Goal: Obtain resource: Obtain resource

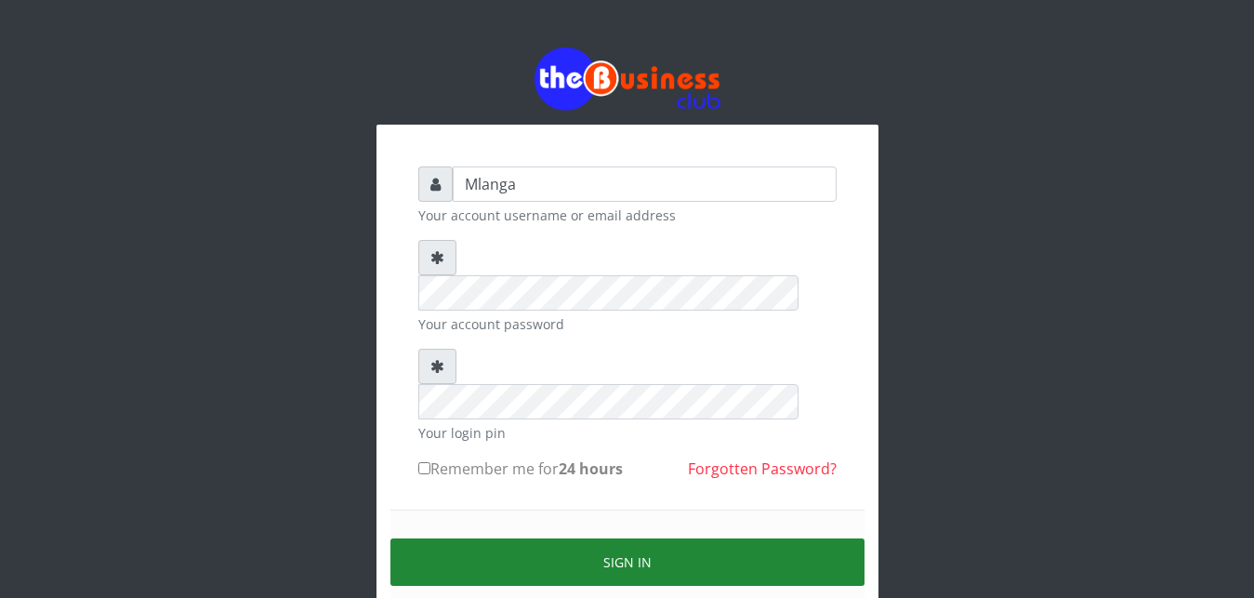
click at [678, 538] on button "Sign in" at bounding box center [627, 561] width 474 height 47
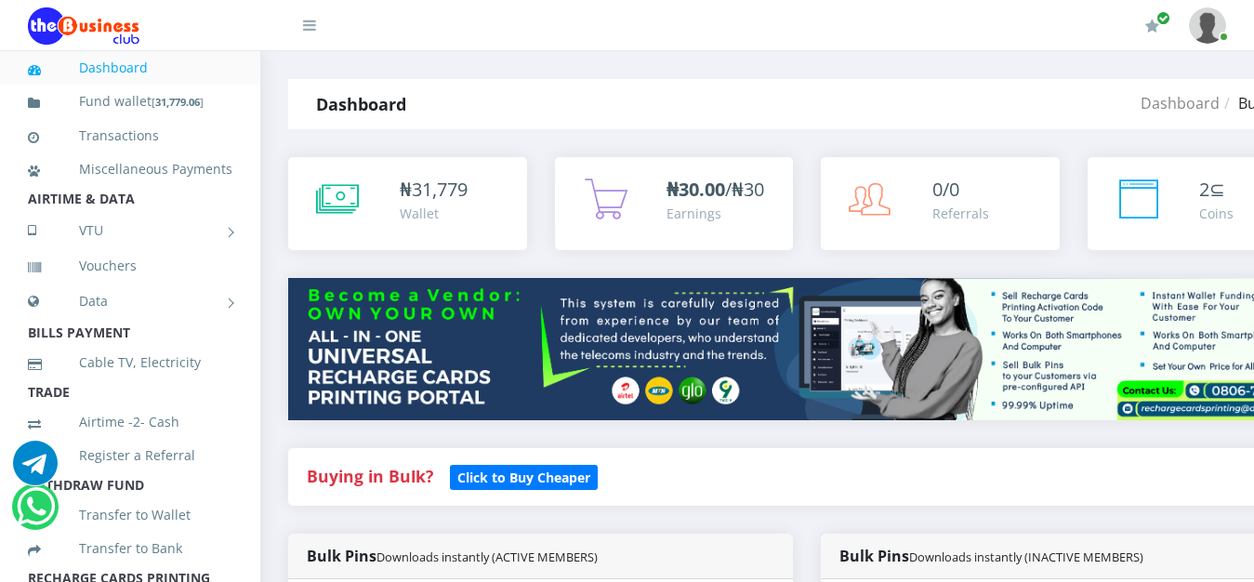
click at [827, 323] on img at bounding box center [806, 349] width 1037 height 142
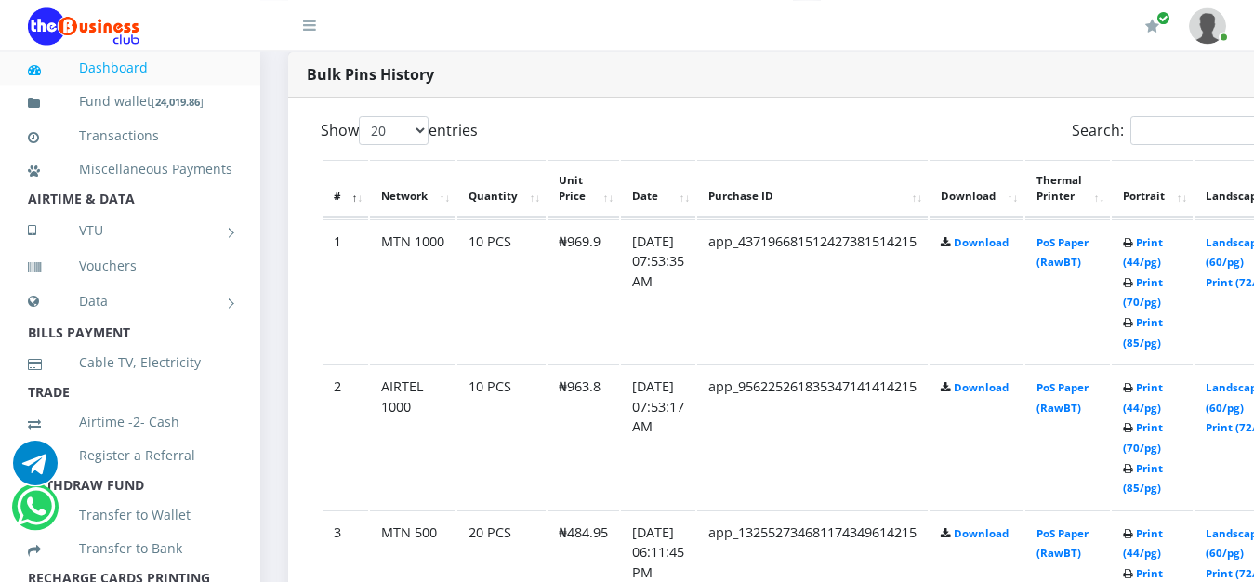
scroll to position [948, 0]
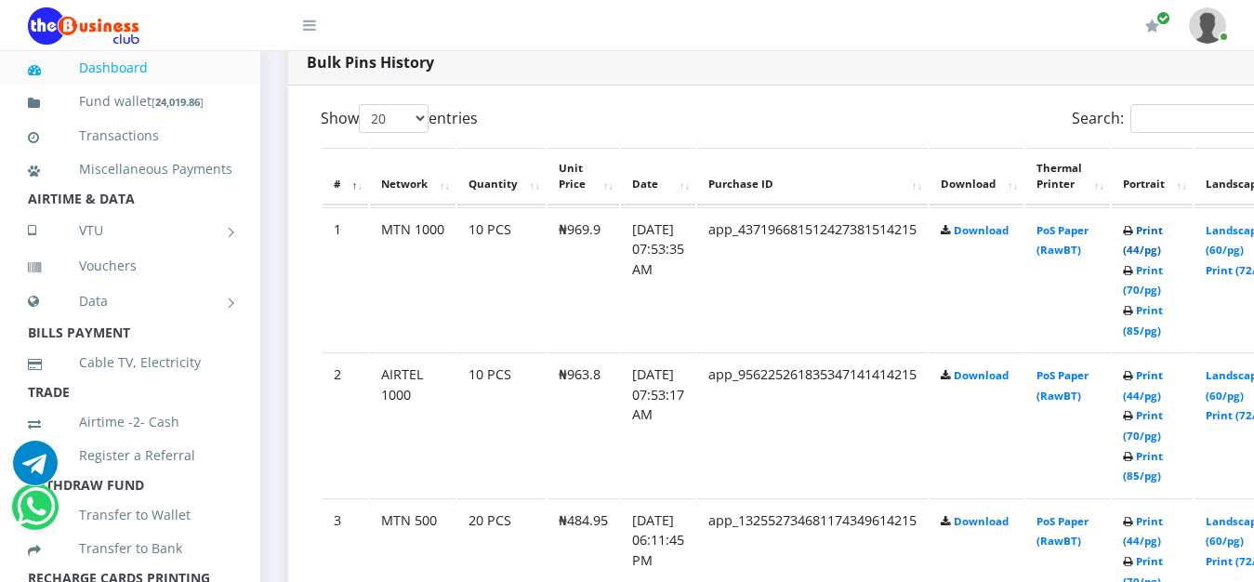
click at [1163, 234] on link "Print (44/pg)" at bounding box center [1143, 240] width 40 height 34
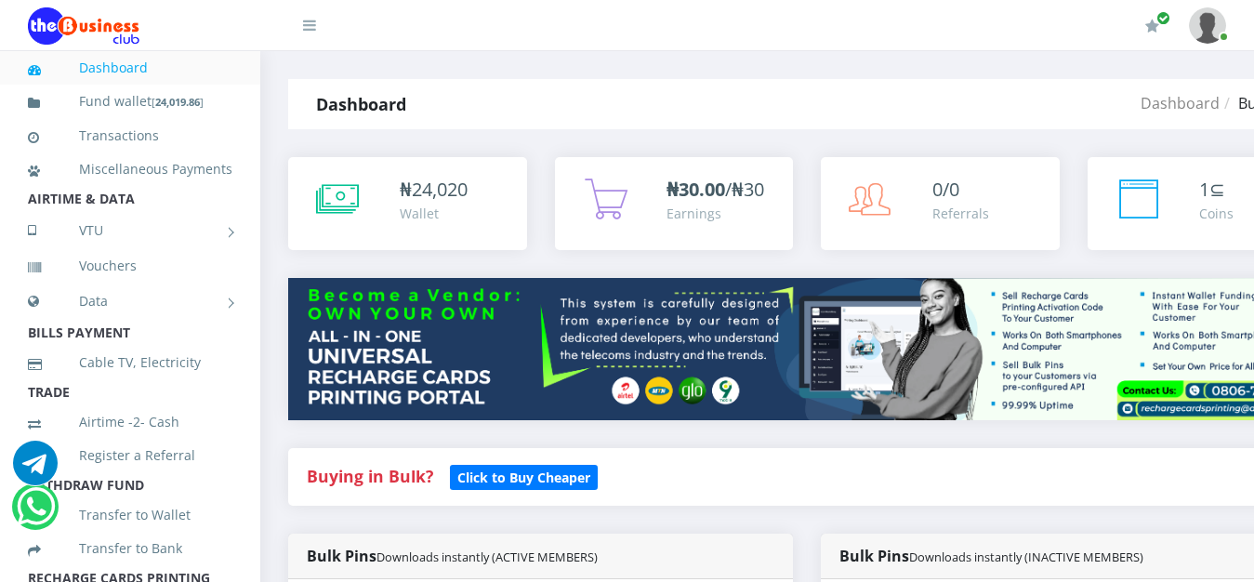
scroll to position [948, 0]
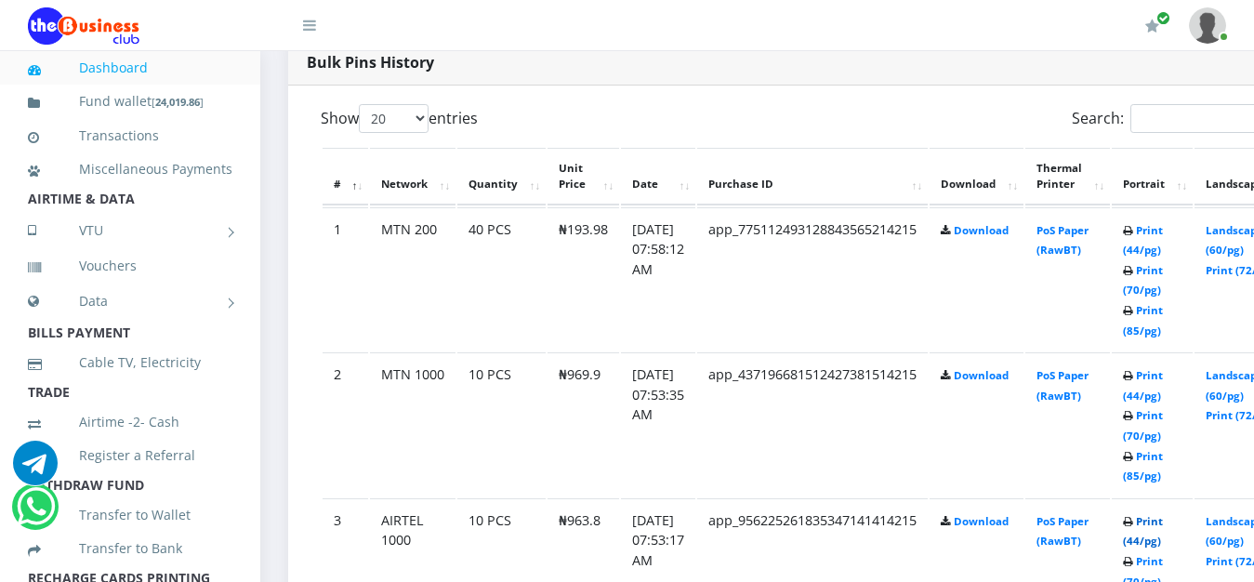
click at [1163, 528] on link "Print (44/pg)" at bounding box center [1143, 531] width 40 height 34
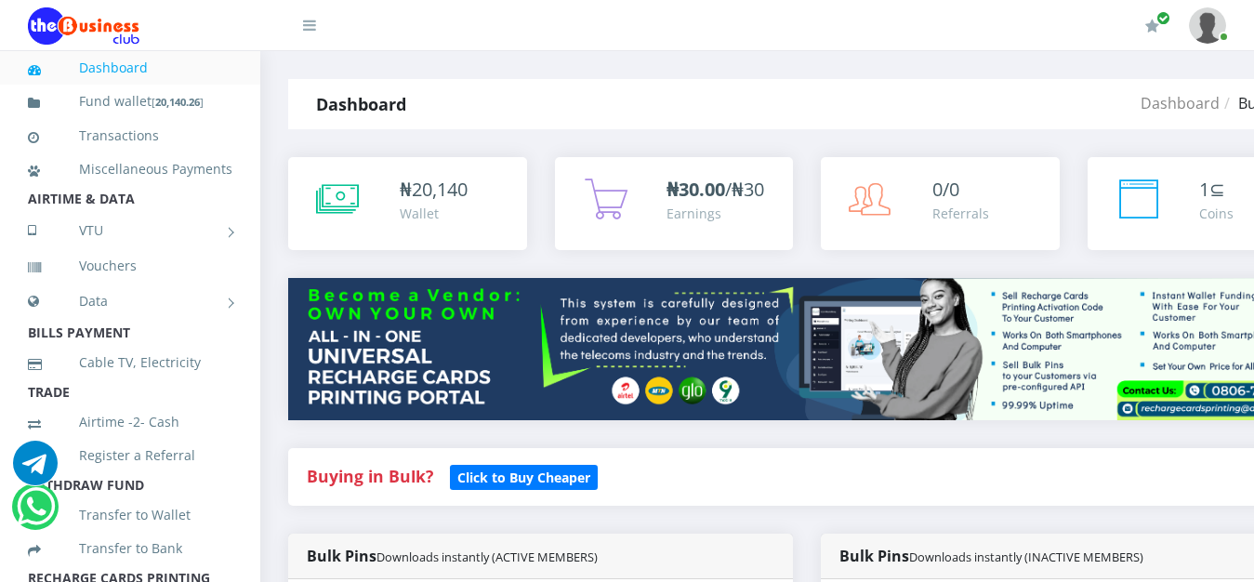
scroll to position [948, 0]
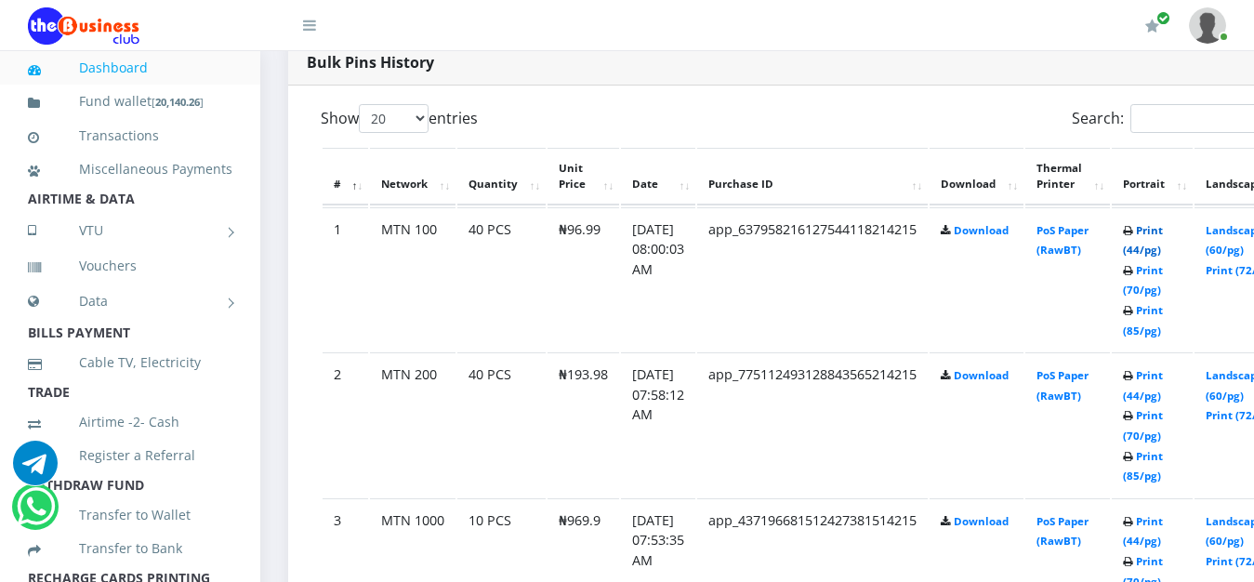
click at [1163, 237] on link "Print (44/pg)" at bounding box center [1143, 240] width 40 height 34
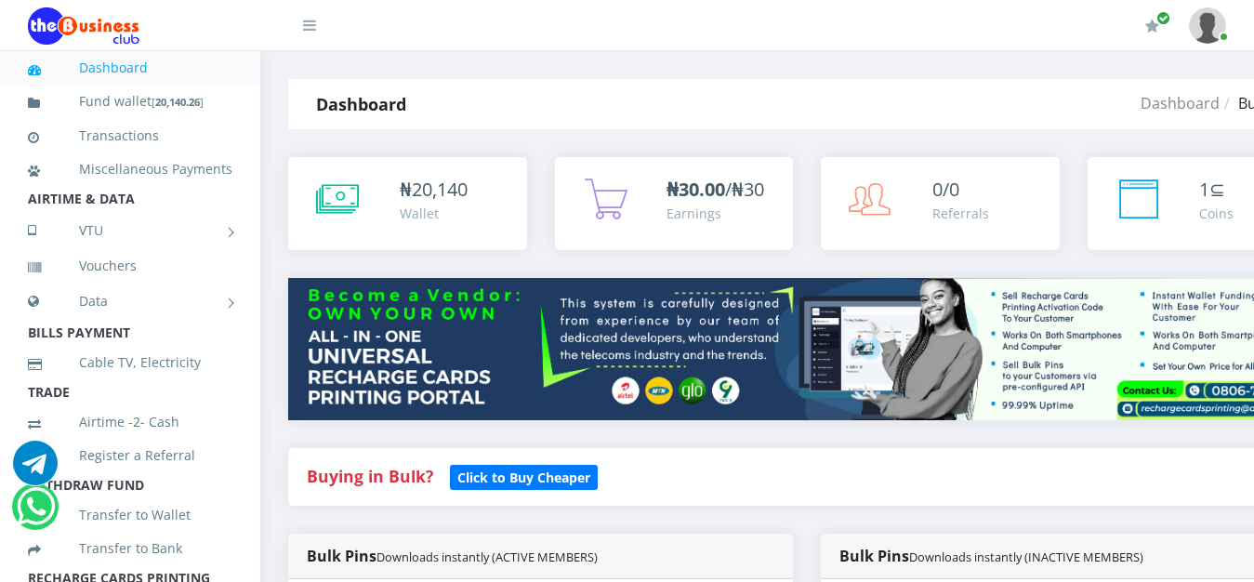
scroll to position [948, 0]
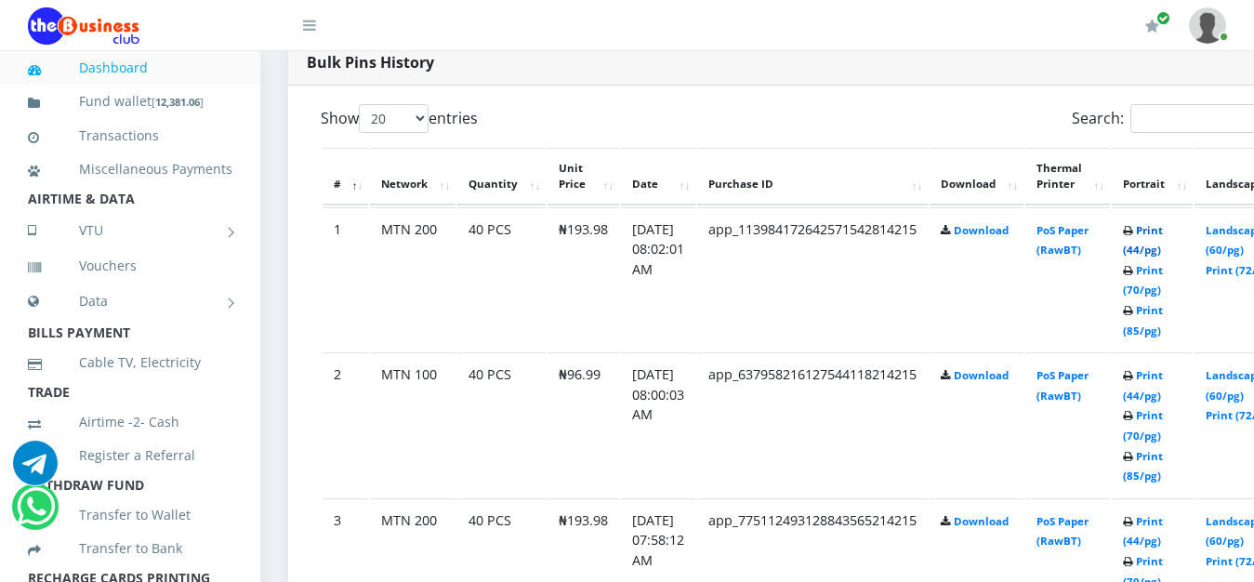
click at [1163, 234] on link "Print (44/pg)" at bounding box center [1143, 240] width 40 height 34
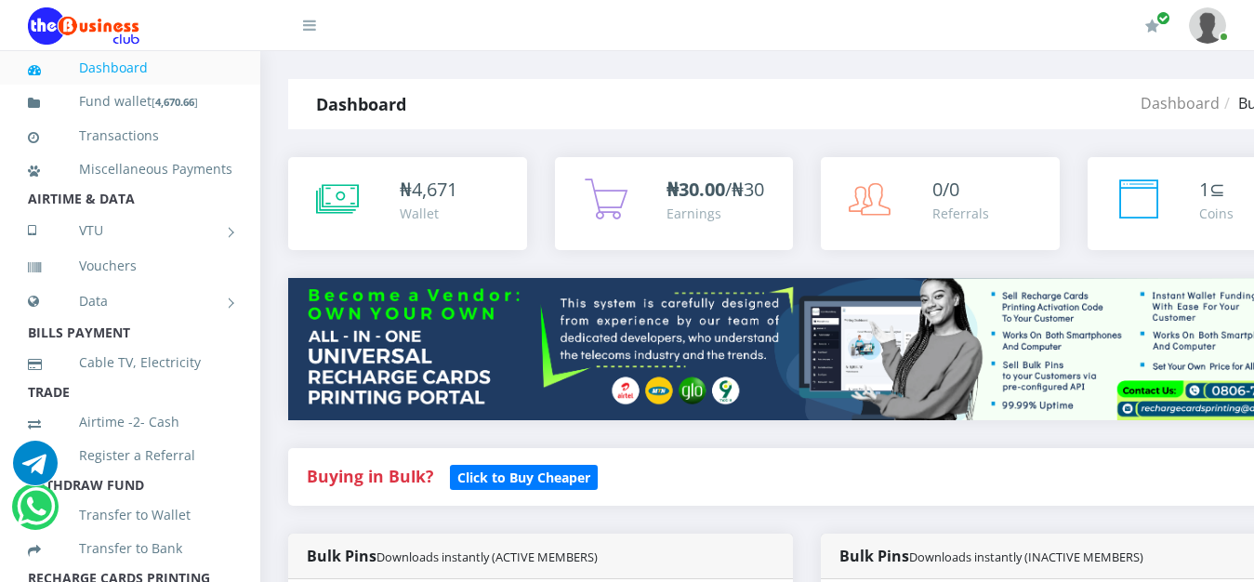
scroll to position [948, 0]
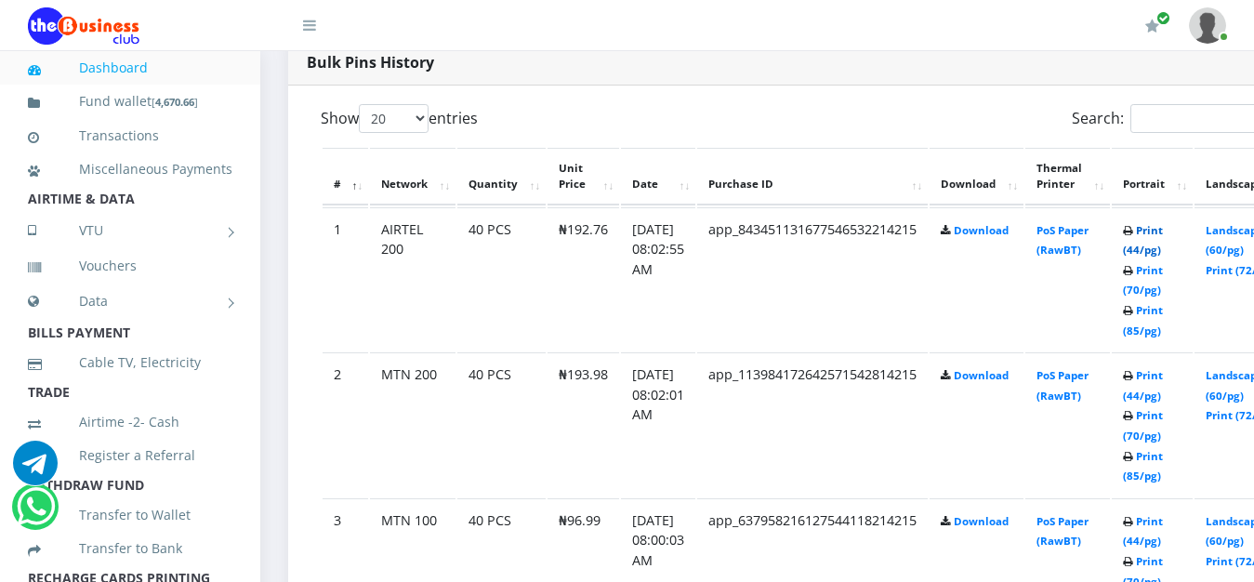
click at [1163, 235] on link "Print (44/pg)" at bounding box center [1143, 240] width 40 height 34
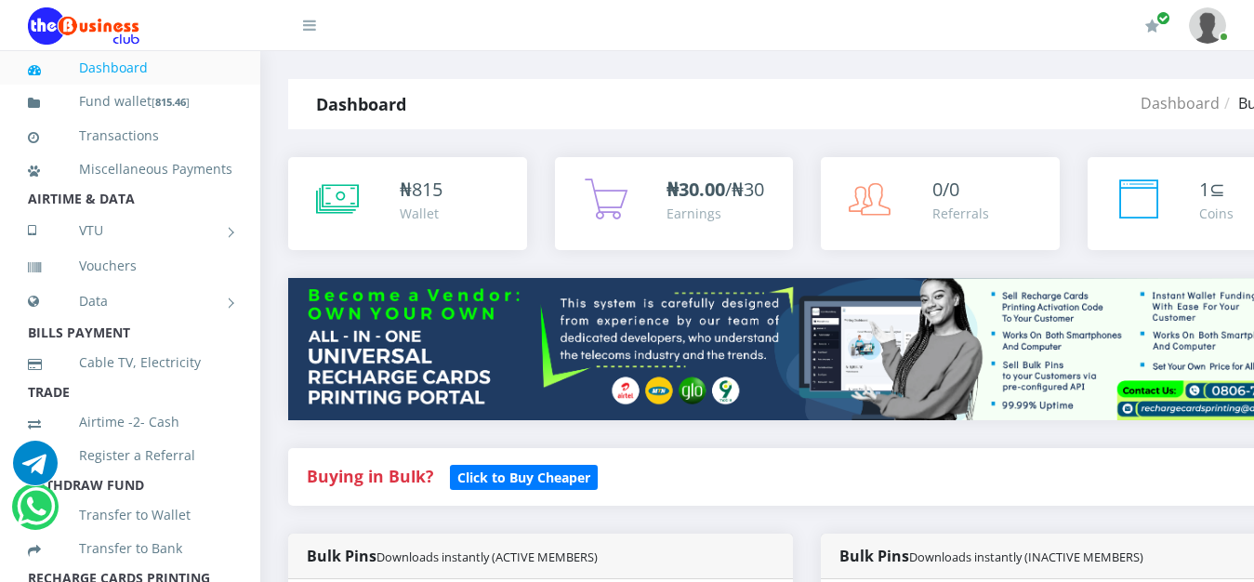
scroll to position [948, 0]
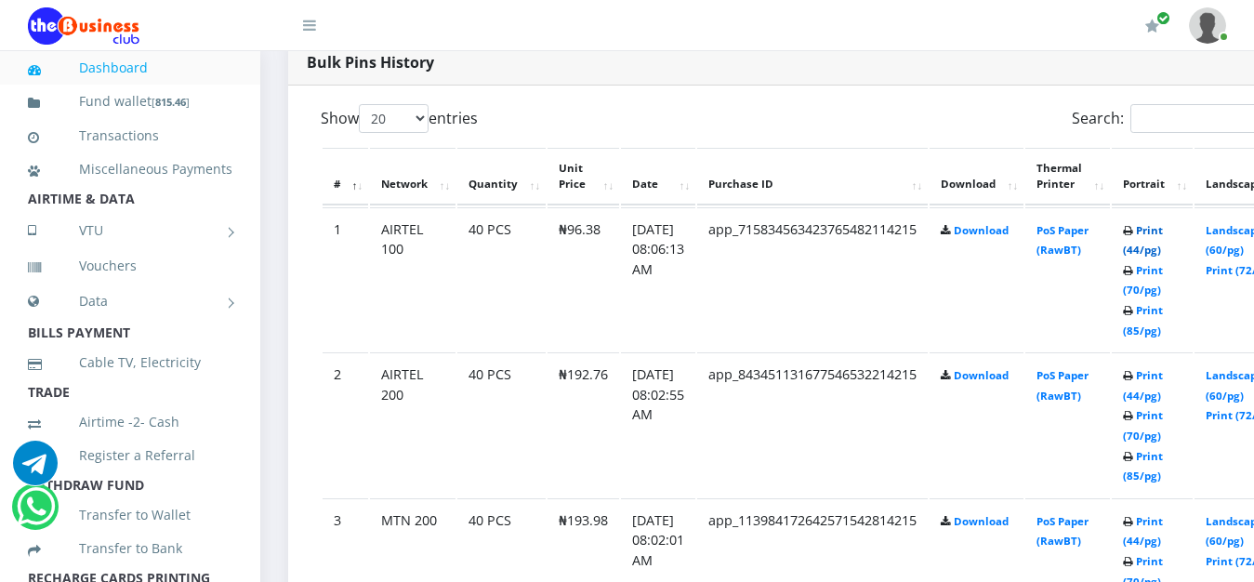
click at [1163, 233] on link "Print (44/pg)" at bounding box center [1143, 240] width 40 height 34
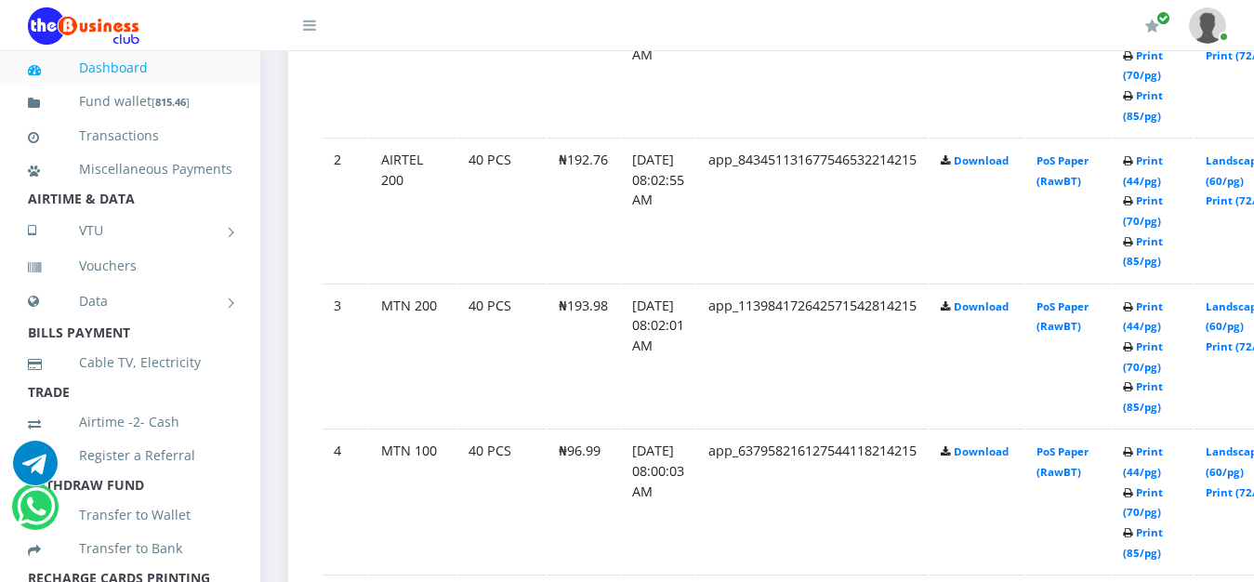
scroll to position [1115, 0]
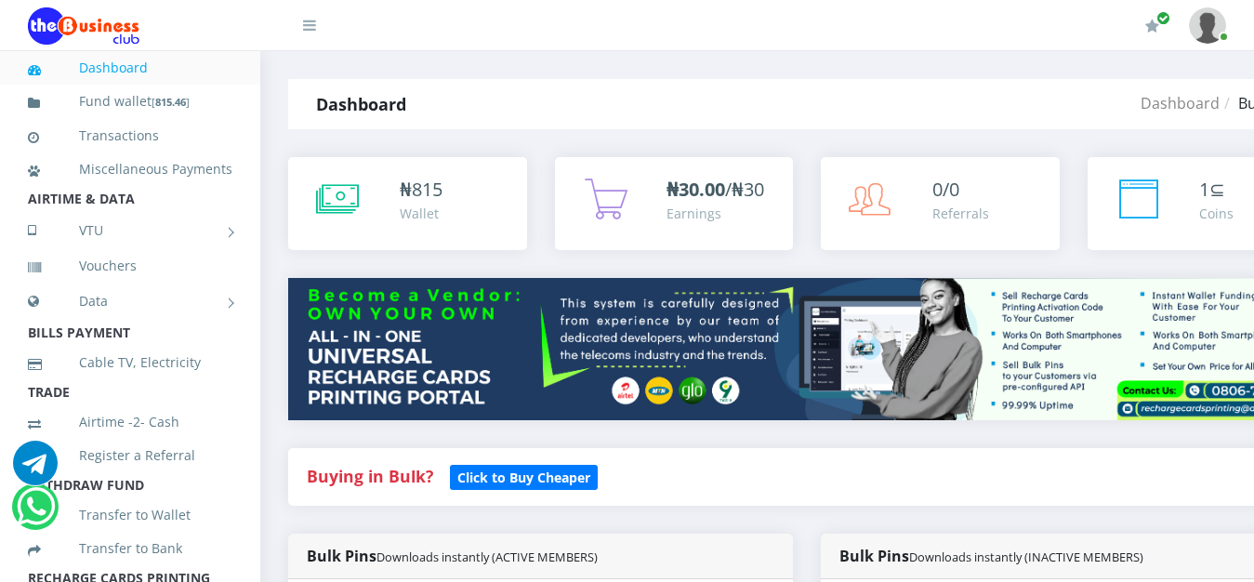
scroll to position [1115, 0]
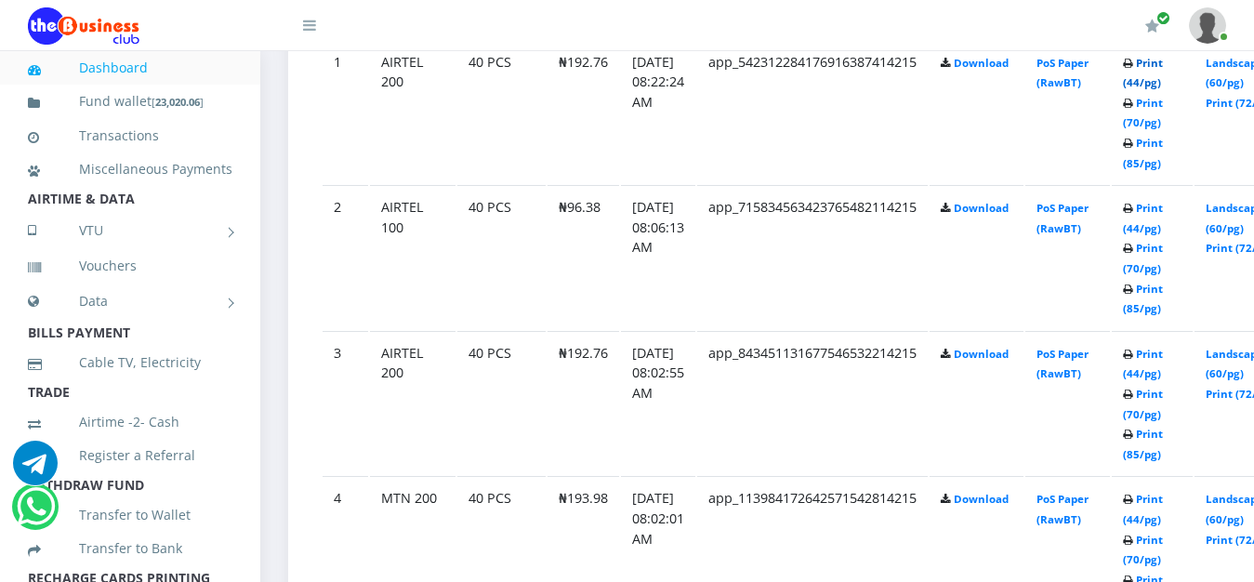
click at [1163, 68] on link "Print (44/pg)" at bounding box center [1143, 73] width 40 height 34
click at [1163, 65] on link "Print (44/pg)" at bounding box center [1143, 73] width 40 height 34
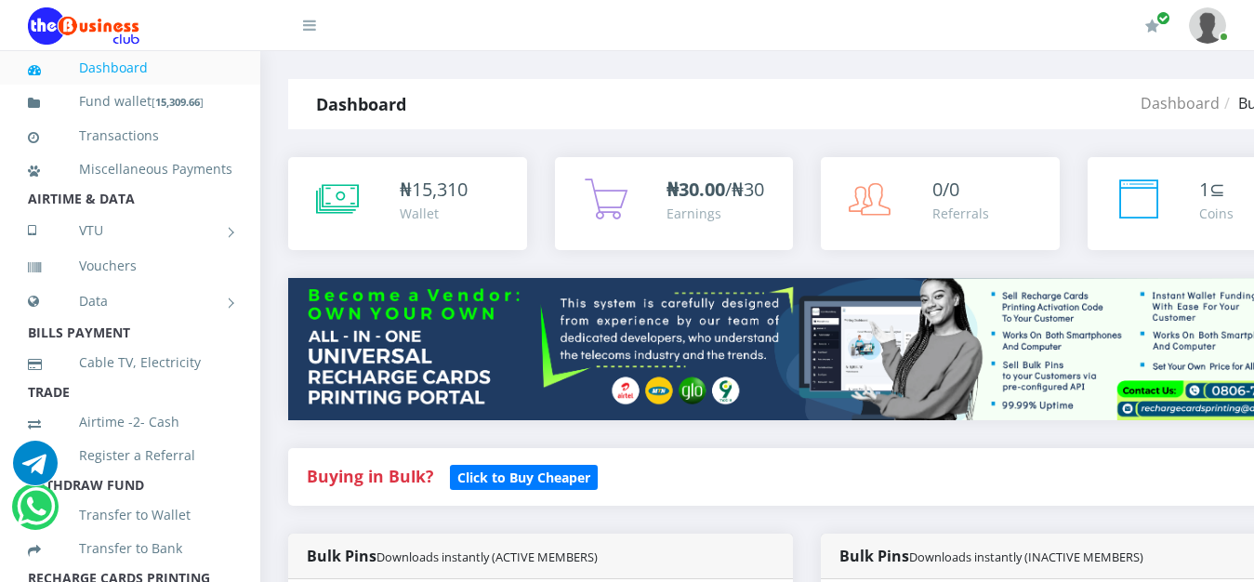
scroll to position [1115, 0]
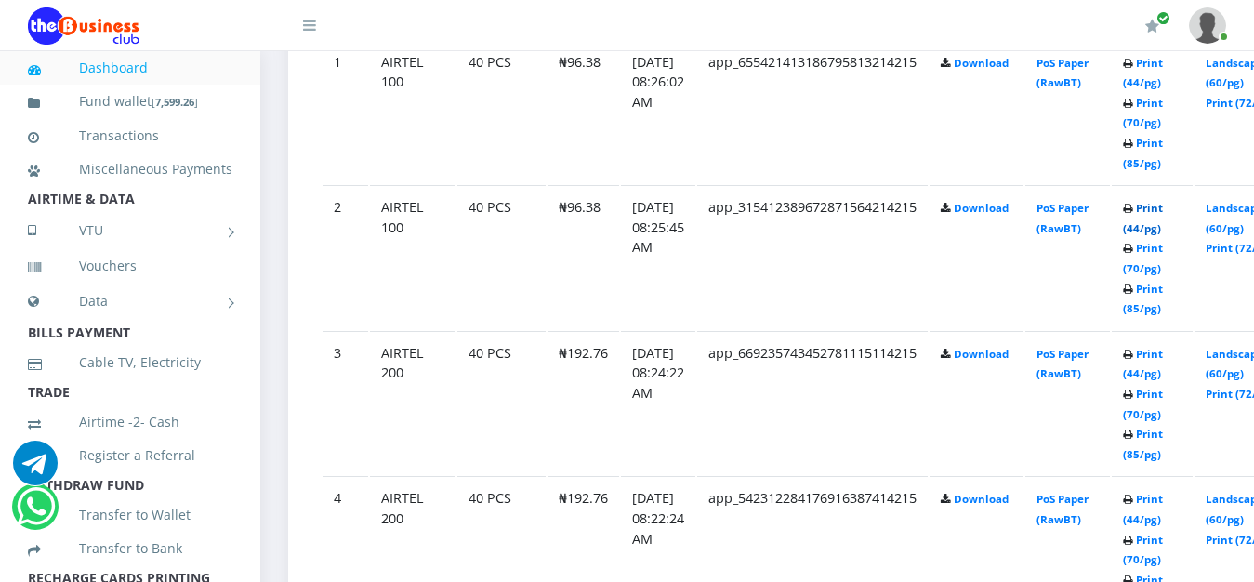
click at [1163, 214] on link "Print (44/pg)" at bounding box center [1143, 218] width 40 height 34
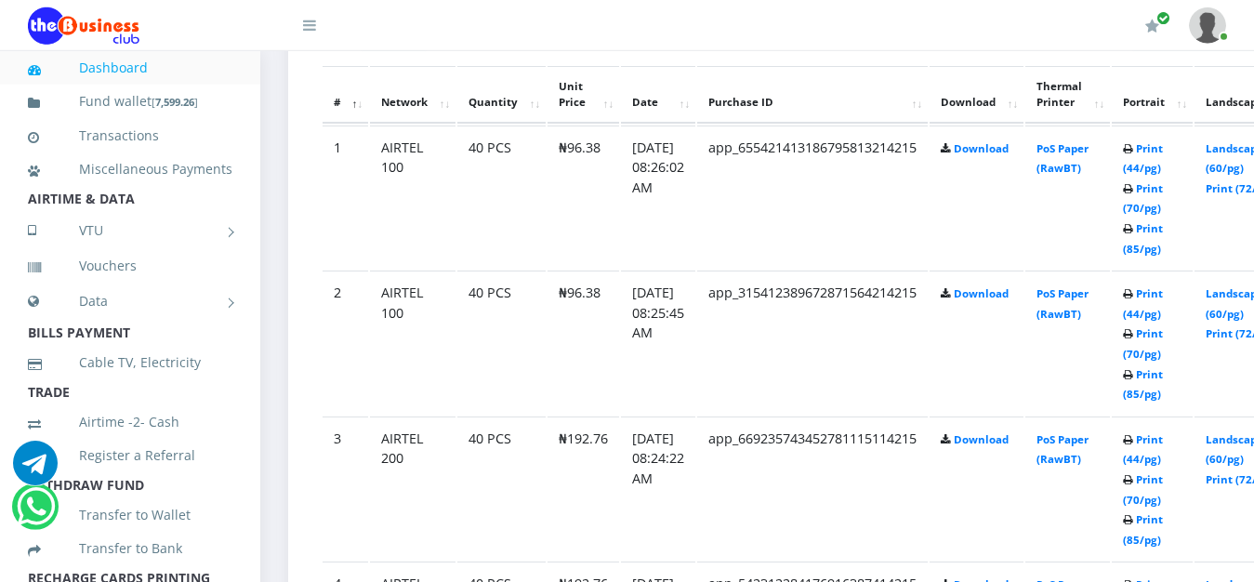
scroll to position [1021, 0]
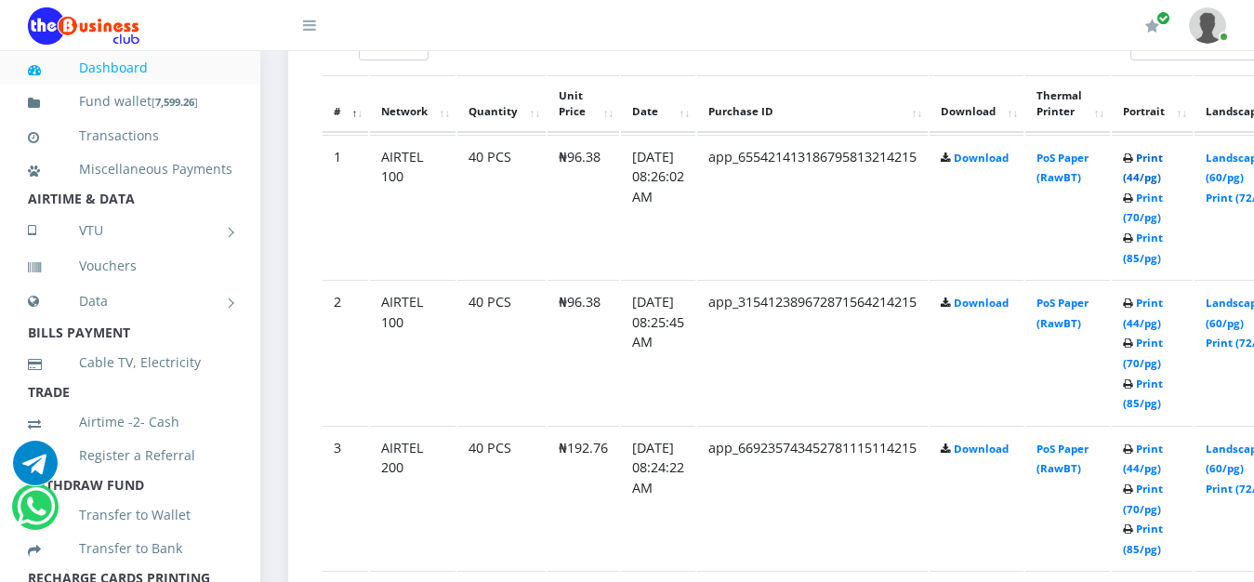
click at [1163, 160] on link "Print (44/pg)" at bounding box center [1143, 168] width 40 height 34
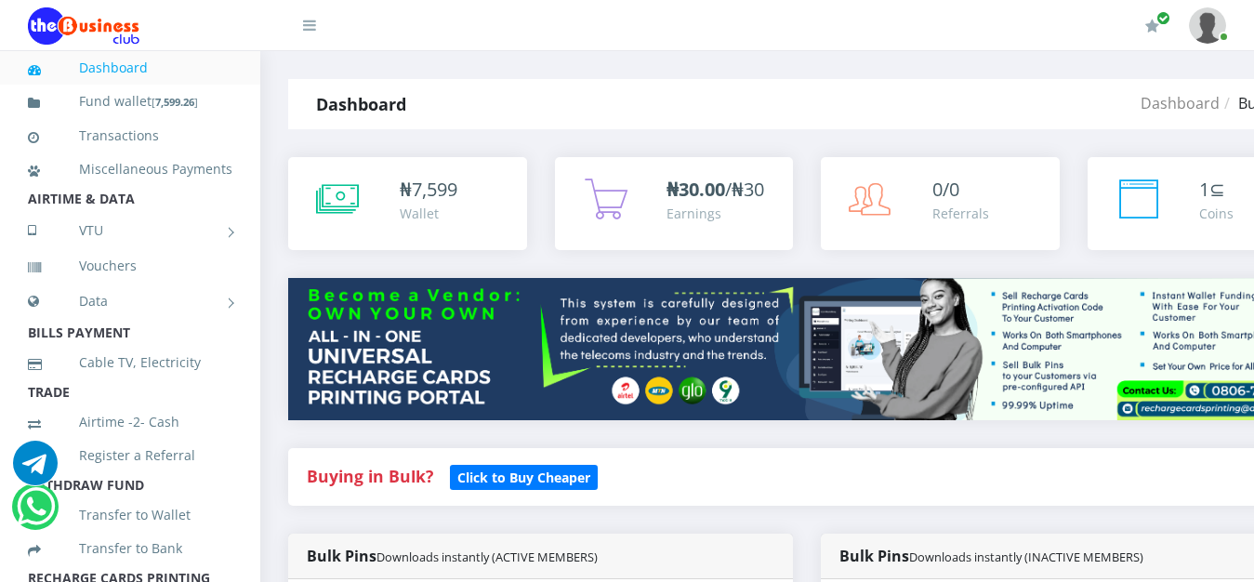
scroll to position [1021, 0]
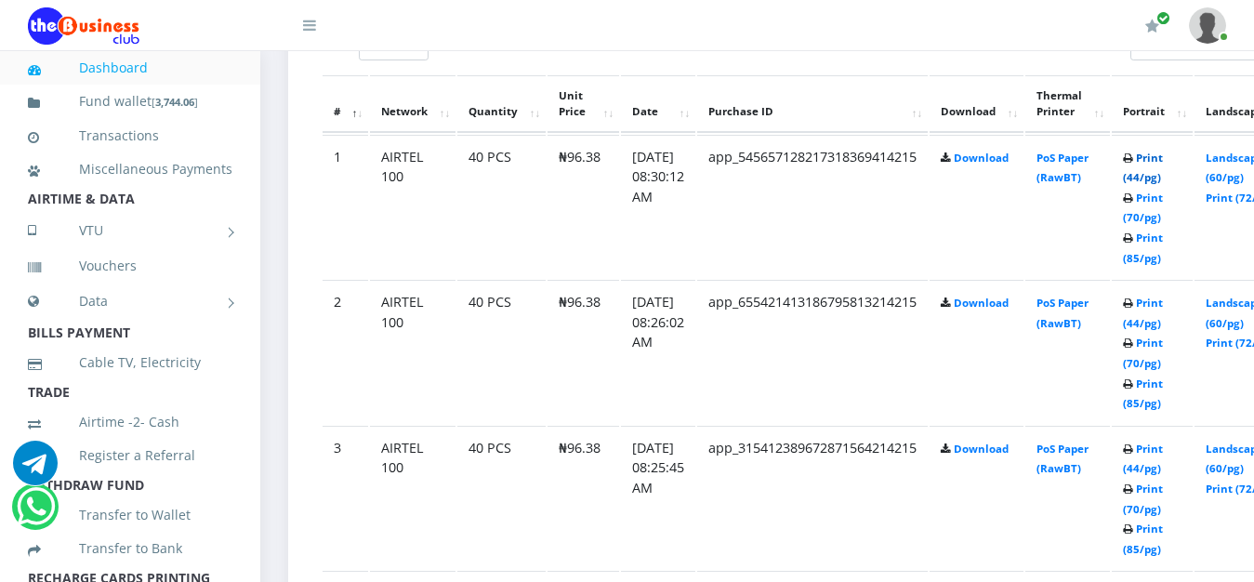
click at [1163, 165] on link "Print (44/pg)" at bounding box center [1143, 168] width 40 height 34
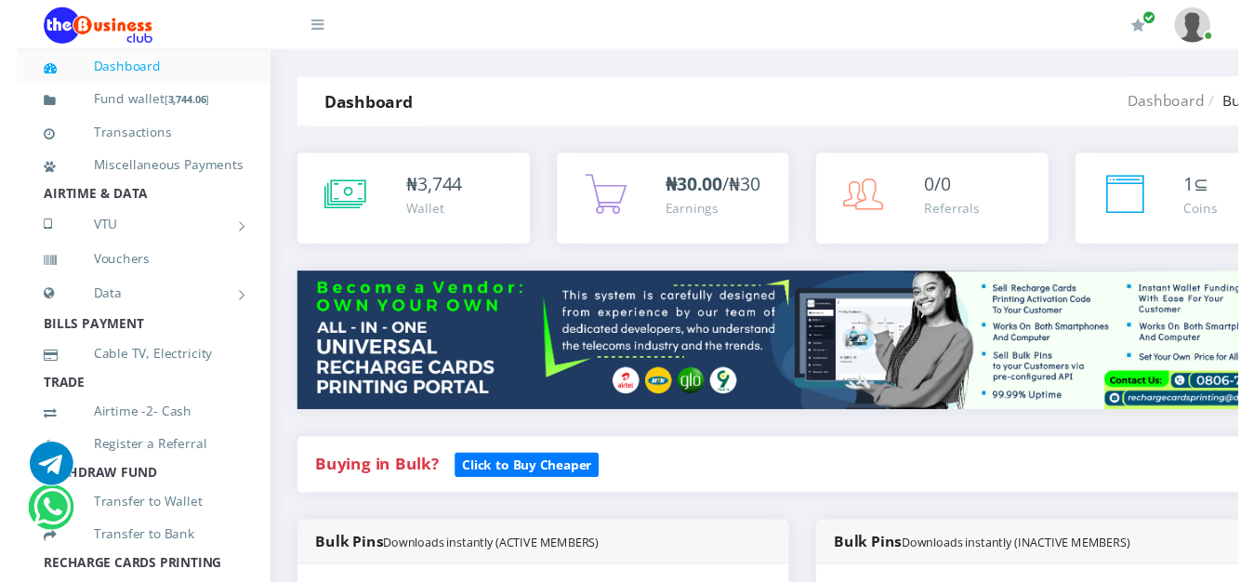
scroll to position [1021, 0]
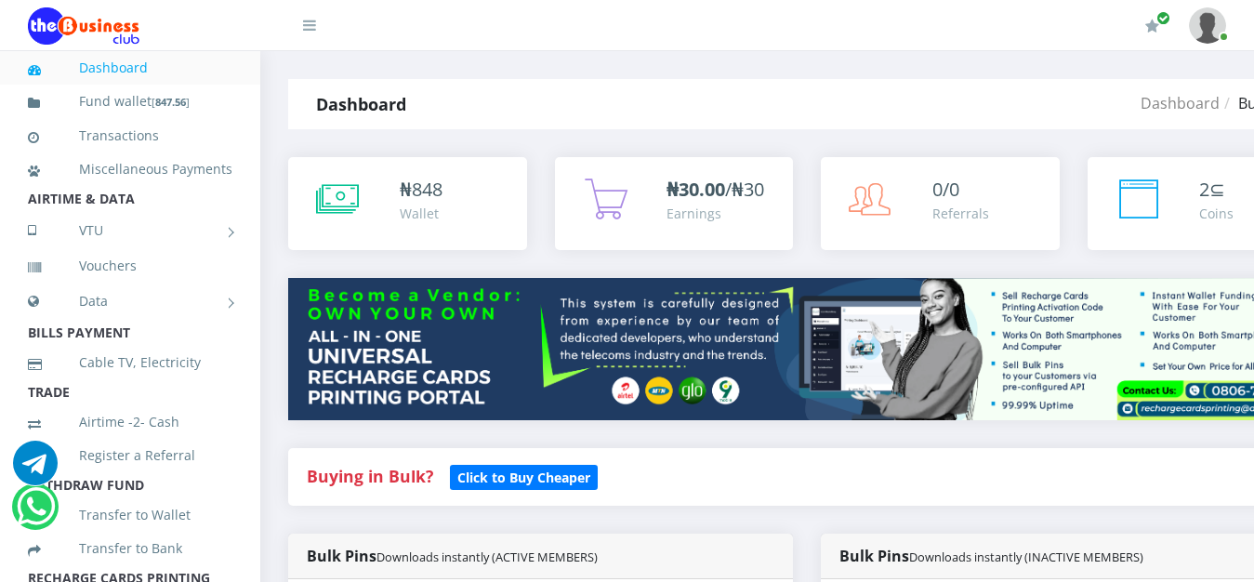
scroll to position [1021, 0]
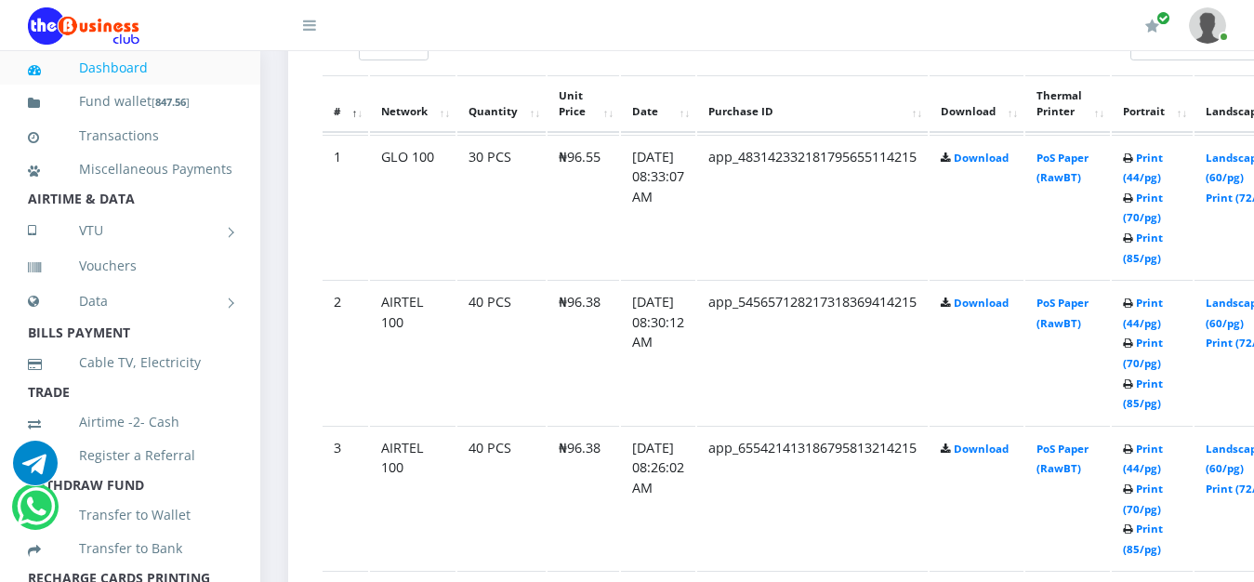
click at [1110, 157] on td "PoS Paper (RawBT)" at bounding box center [1067, 207] width 85 height 144
click at [1163, 162] on link "Print (44/pg)" at bounding box center [1143, 168] width 40 height 34
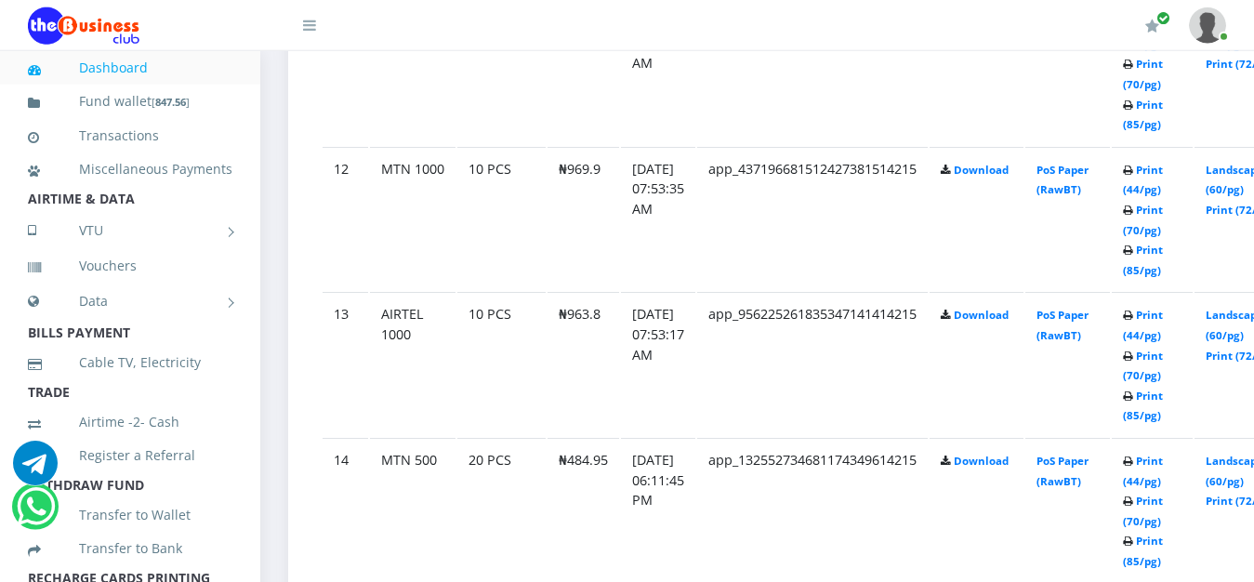
scroll to position [2632, 0]
